Goal: Find specific page/section: Find specific page/section

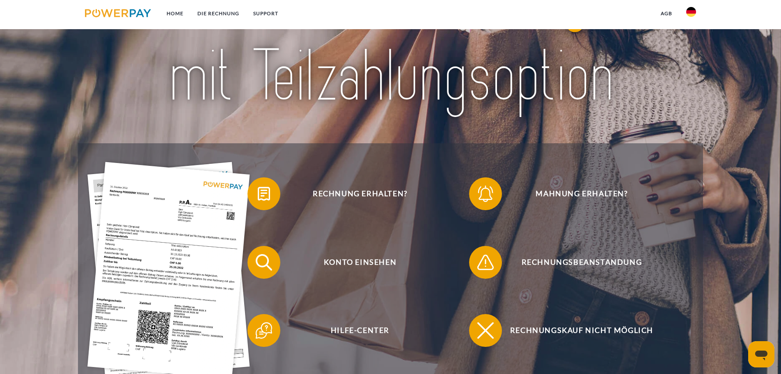
scroll to position [123, 0]
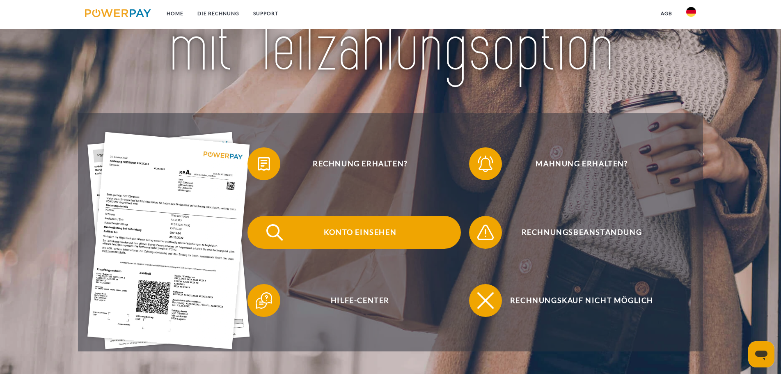
click at [370, 221] on span "Konto einsehen" at bounding box center [359, 232] width 201 height 33
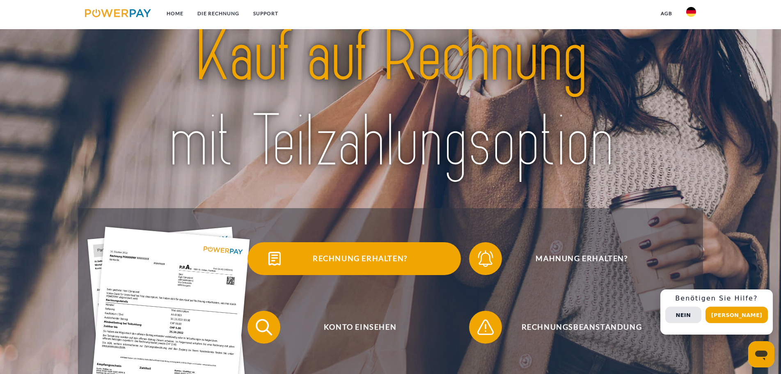
scroll to position [82, 0]
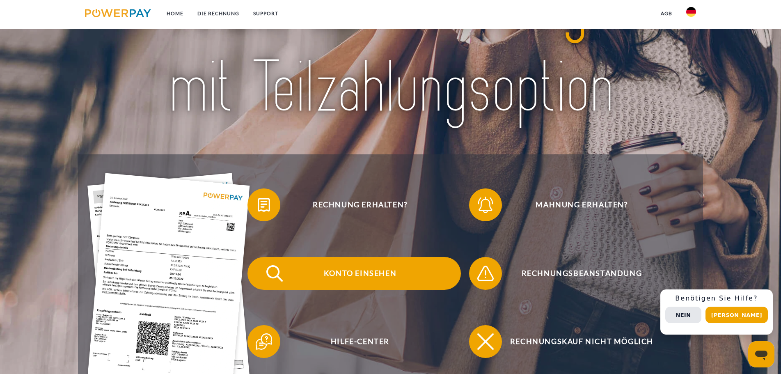
drag, startPoint x: 356, startPoint y: 271, endPoint x: 357, endPoint y: 267, distance: 4.3
click at [356, 271] on span "Konto einsehen" at bounding box center [359, 273] width 201 height 33
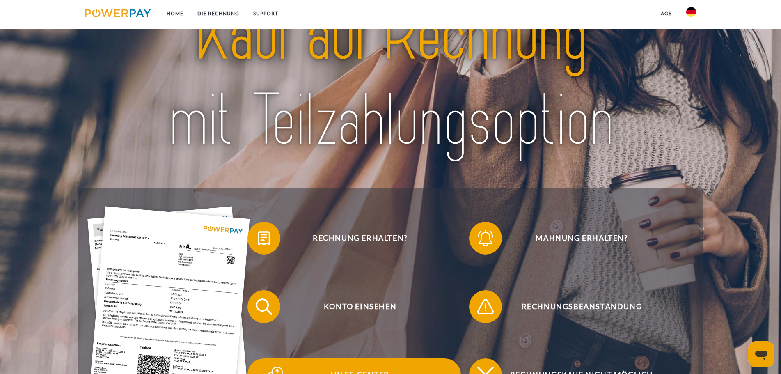
scroll to position [168, 0]
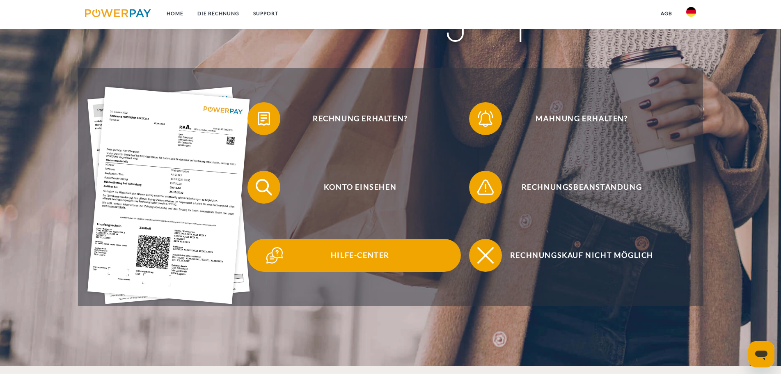
click at [319, 253] on span "Hilfe-Center" at bounding box center [359, 255] width 201 height 33
